Goal: Task Accomplishment & Management: Manage account settings

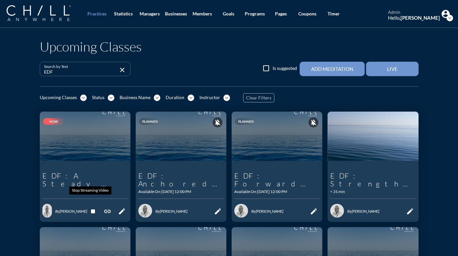
click at [90, 208] on icon "stop" at bounding box center [93, 212] width 8 height 8
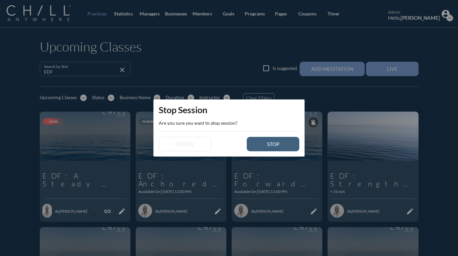
click at [290, 146] on button "stop" at bounding box center [273, 144] width 53 height 14
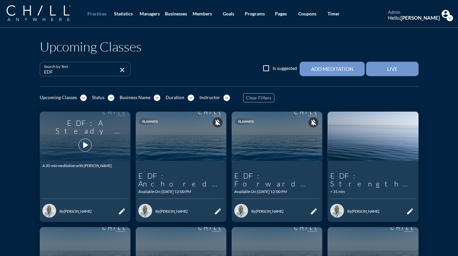
click at [81, 140] on icon "play_arrow" at bounding box center [84, 145] width 11 height 11
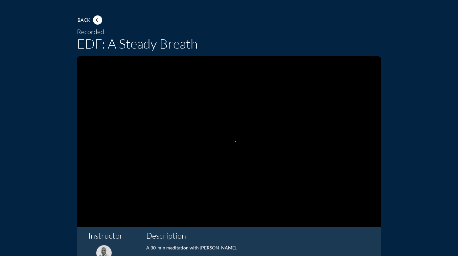
scroll to position [50, 0]
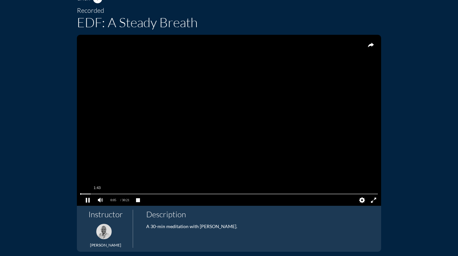
click at [95, 194] on pjsdiv at bounding box center [229, 194] width 298 height 5
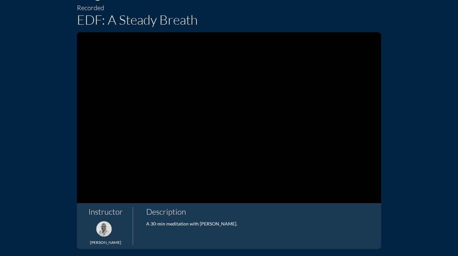
scroll to position [55, 0]
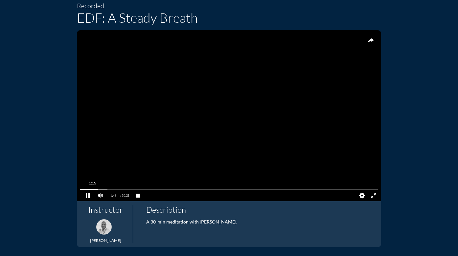
click at [90, 188] on pjsdiv at bounding box center [229, 189] width 298 height 5
click at [88, 188] on pjsdiv at bounding box center [229, 189] width 298 height 5
click at [86, 189] on pjsdiv at bounding box center [229, 189] width 298 height 5
click at [86, 188] on pjsdiv at bounding box center [229, 189] width 298 height 5
click at [84, 194] on pjsdiv at bounding box center [87, 195] width 11 height 11
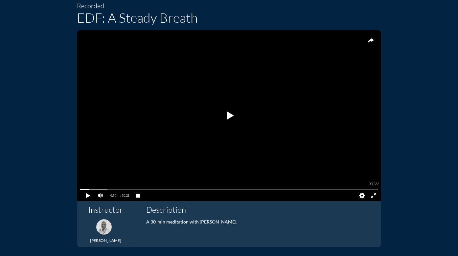
click at [372, 190] on pjsdiv at bounding box center [229, 189] width 298 height 5
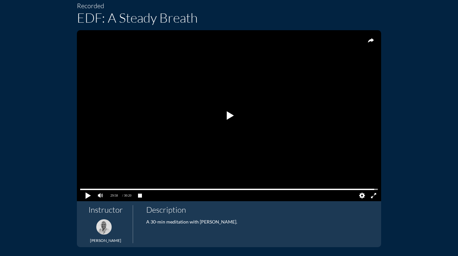
click at [85, 195] on pjsdiv at bounding box center [87, 195] width 11 height 11
click at [84, 194] on pjsdiv at bounding box center [87, 195] width 11 height 11
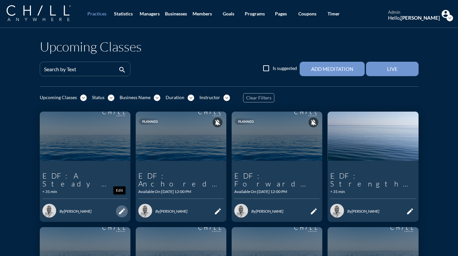
click at [118, 208] on icon "edit" at bounding box center [122, 212] width 8 height 8
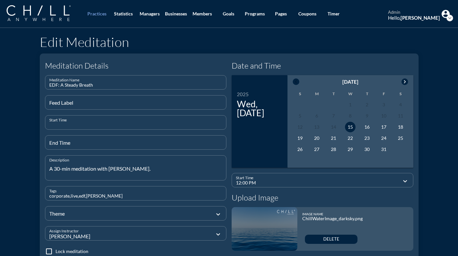
click at [83, 124] on input "Start Time" at bounding box center [135, 125] width 173 height 8
type input "54"
click at [99, 144] on input "End Time" at bounding box center [135, 145] width 173 height 8
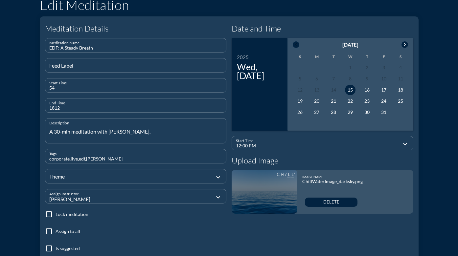
scroll to position [40, 0]
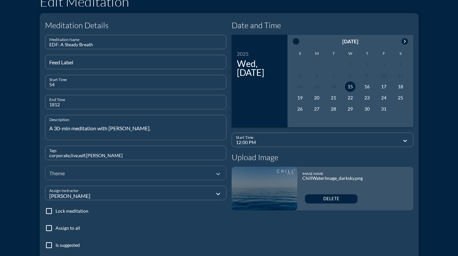
type input "1812"
click at [112, 174] on div at bounding box center [131, 173] width 164 height 22
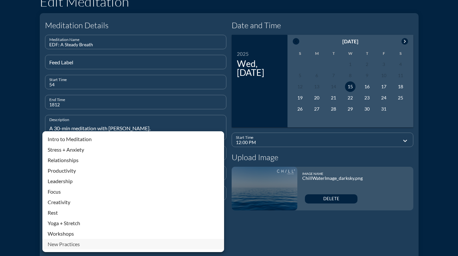
click at [67, 245] on div "New Practices" at bounding box center [133, 244] width 171 height 8
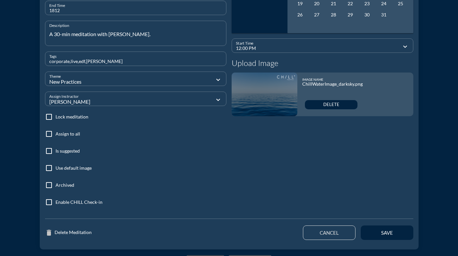
scroll to position [164, 0]
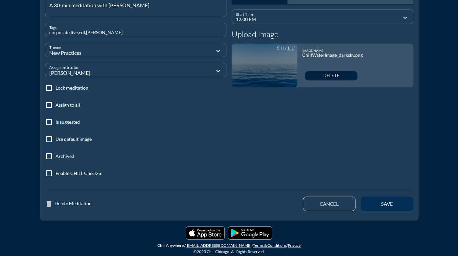
click at [395, 201] on div "save" at bounding box center [387, 204] width 30 height 6
type input "01:35 PM"
